Goal: Complete application form

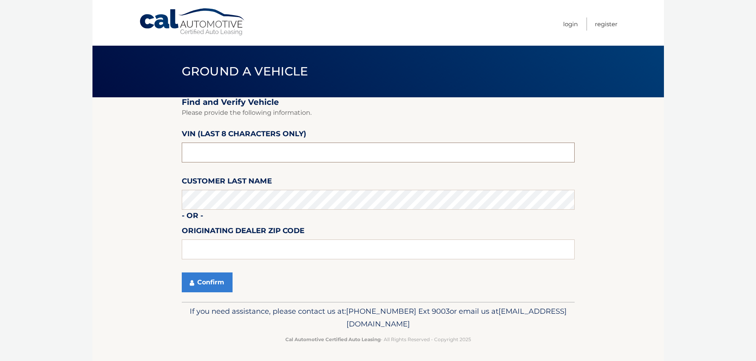
click at [224, 152] on input "text" at bounding box center [378, 152] width 393 height 20
type input "p*******"
type input "PU375474"
click at [228, 245] on input "text" at bounding box center [378, 249] width 393 height 20
type input "19047"
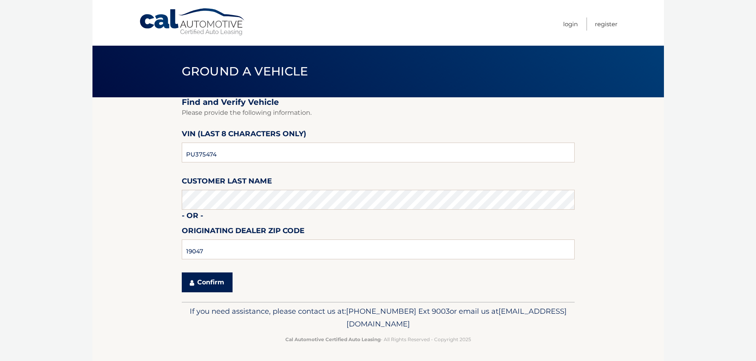
click at [209, 282] on button "Confirm" at bounding box center [207, 282] width 51 height 20
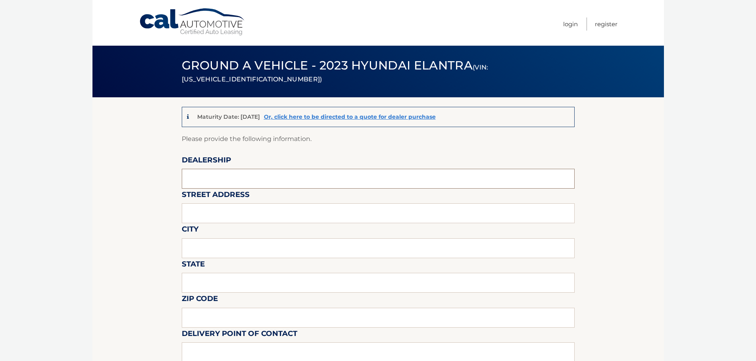
click at [202, 175] on input "text" at bounding box center [378, 179] width 393 height 20
type input "[PERSON_NAME] hyundai langhorne"
type input "[STREET_ADDRESS]"
type input "langhorne"
type input "pa"
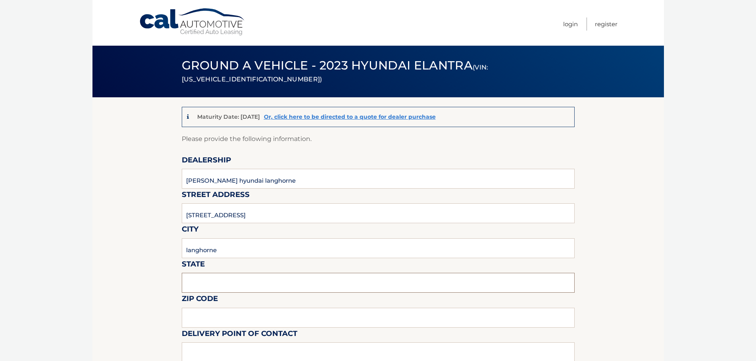
type input "19047"
type input "zach radoff"
type input "2159458000"
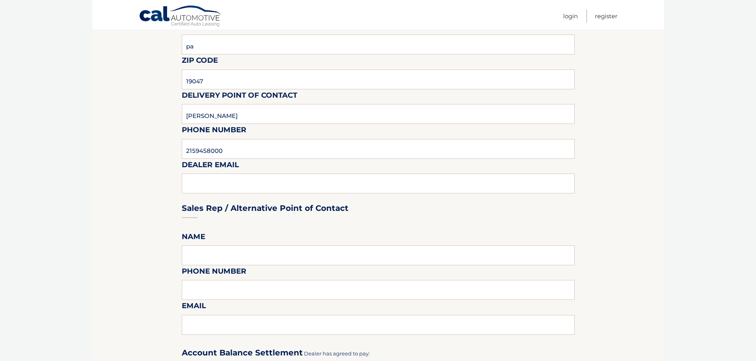
scroll to position [278, 0]
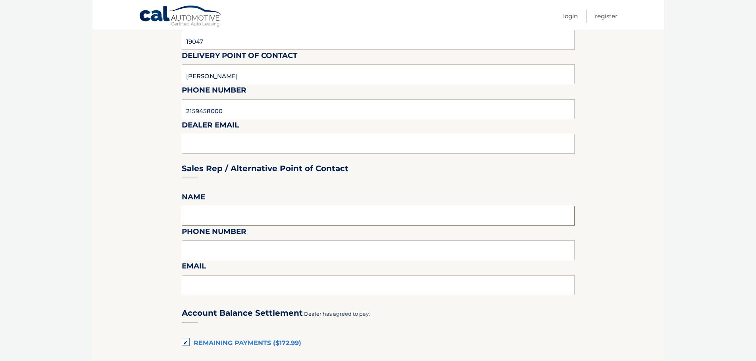
click at [231, 218] on input "text" at bounding box center [378, 216] width 393 height 20
type input "ZACH RADOFF"
click at [234, 254] on input "215945800" at bounding box center [378, 250] width 393 height 20
type input "2159458003"
click at [247, 283] on input "text" at bounding box center [378, 285] width 393 height 20
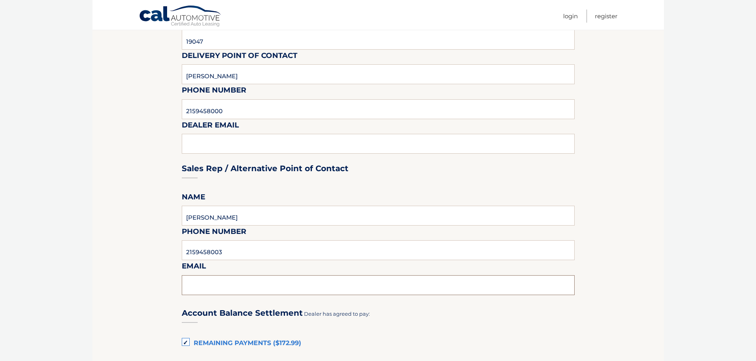
type input "zradoff@fredbeans.com"
click at [124, 220] on section "Maturity Date: 10/27/2025 Or, click here to be directed to a quote for dealer p…" at bounding box center [378, 254] width 572 height 870
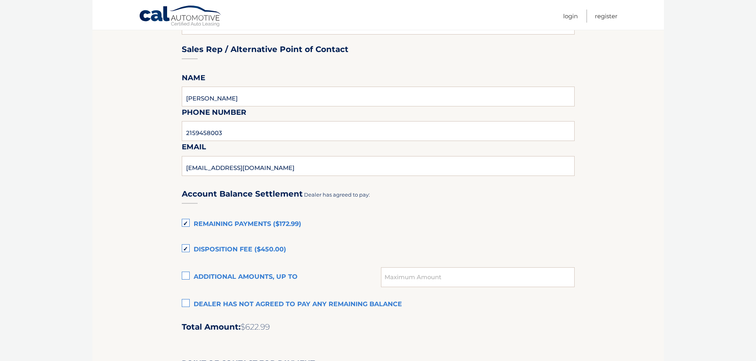
scroll to position [437, 0]
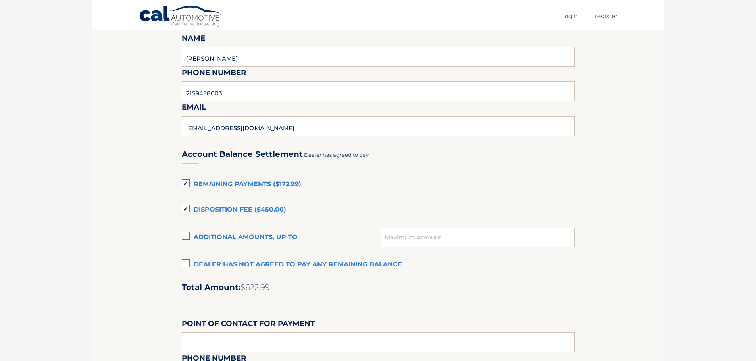
click at [186, 260] on label "Dealer has not agreed to pay any remaining balance" at bounding box center [378, 265] width 393 height 16
click at [0, 0] on input "Dealer has not agreed to pay any remaining balance" at bounding box center [0, 0] width 0 height 0
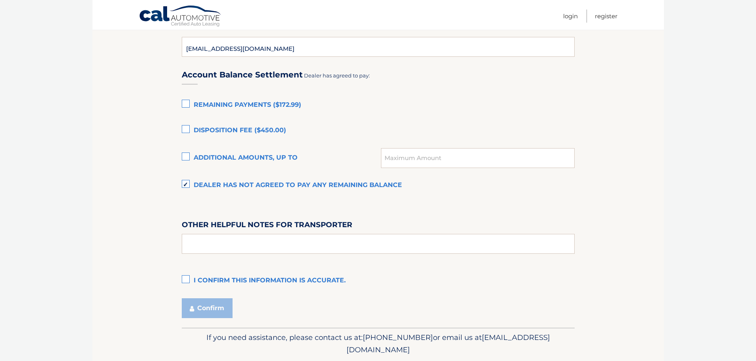
scroll to position [543, 0]
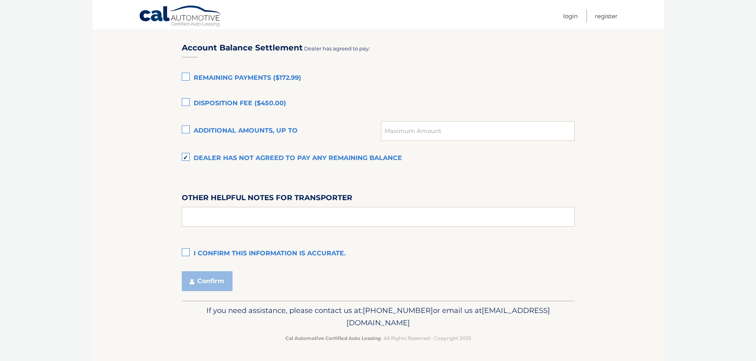
click at [183, 255] on label "I confirm this information is accurate." at bounding box center [378, 254] width 393 height 16
click at [0, 0] on input "I confirm this information is accurate." at bounding box center [0, 0] width 0 height 0
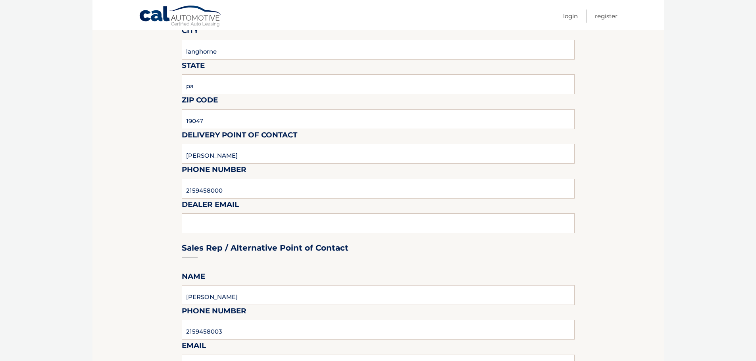
scroll to position [0, 0]
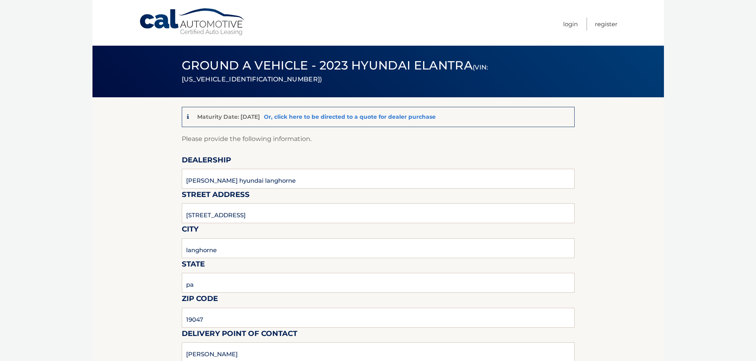
click at [370, 116] on link "Or, click here to be directed to a quote for dealer purchase" at bounding box center [350, 116] width 172 height 7
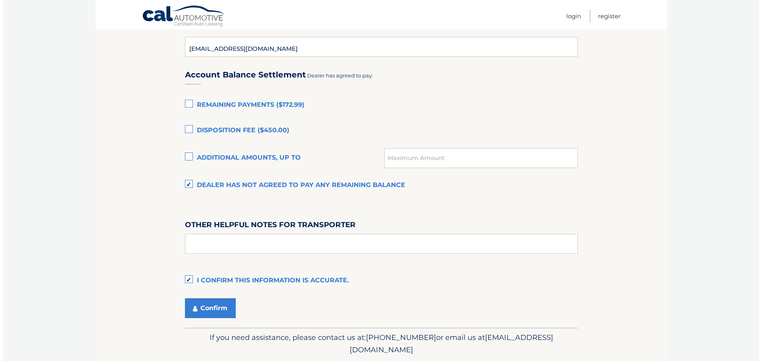
scroll to position [543, 0]
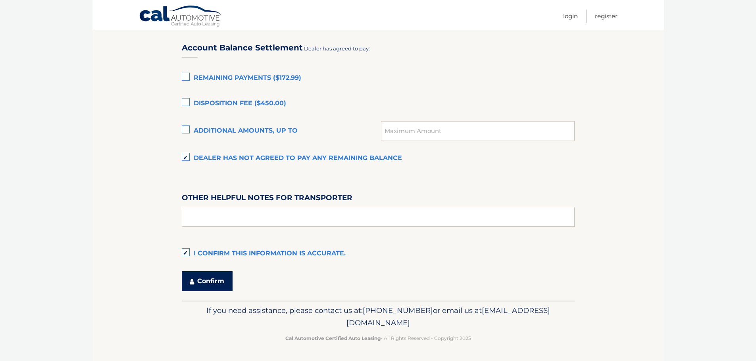
click at [215, 284] on button "Confirm" at bounding box center [207, 281] width 51 height 20
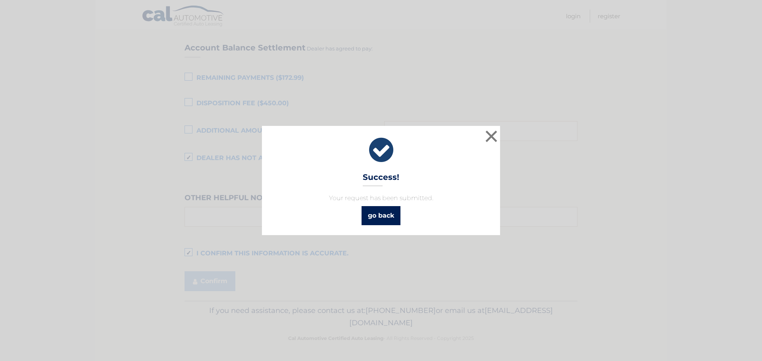
click at [382, 215] on link "go back" at bounding box center [381, 215] width 39 height 19
